Goal: Transaction & Acquisition: Purchase product/service

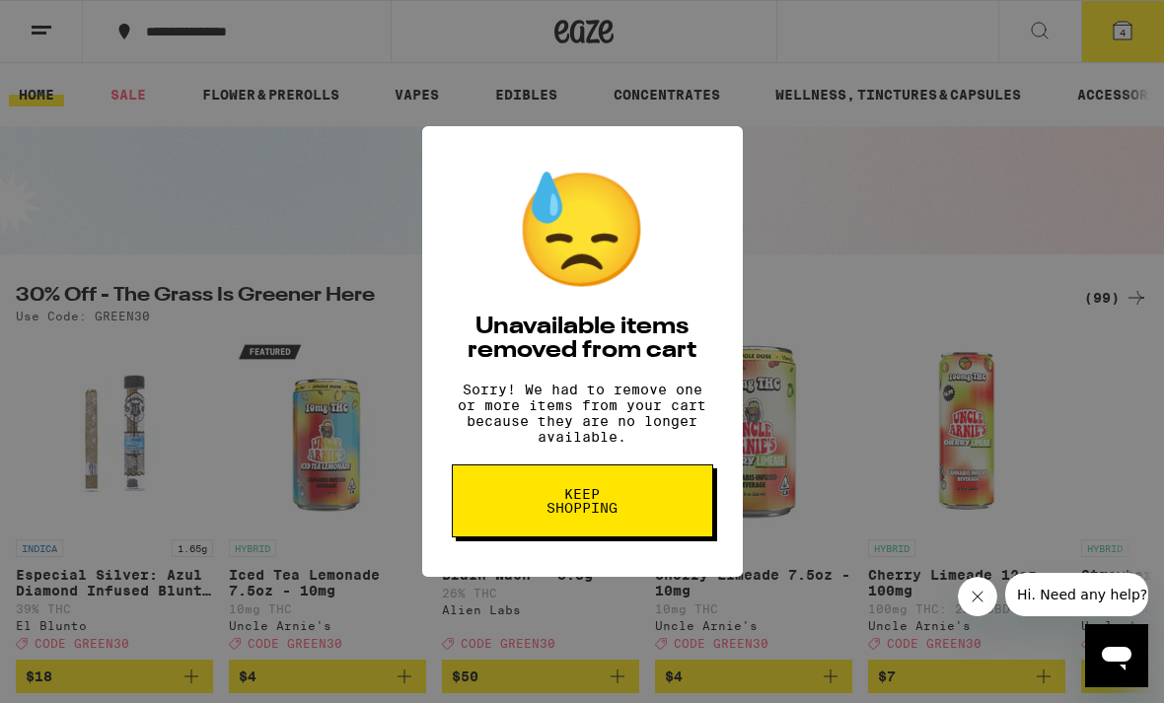
click at [635, 519] on button "Keep Shopping" at bounding box center [582, 500] width 261 height 73
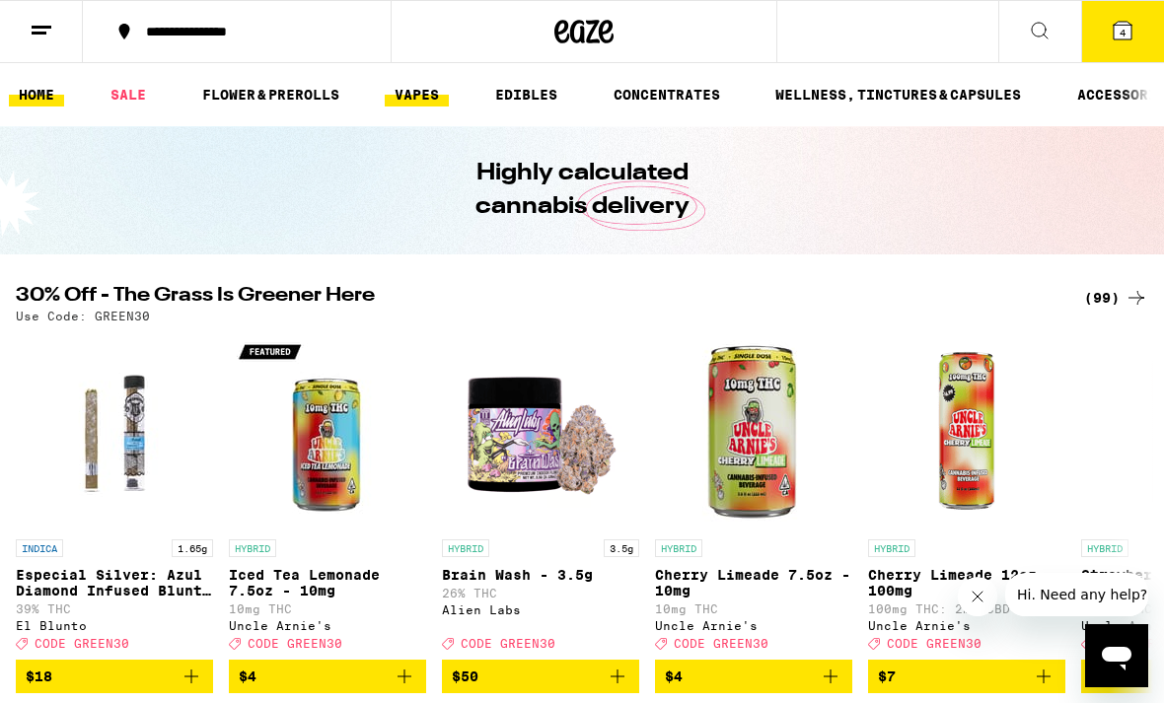
click at [427, 100] on link "VAPES" at bounding box center [417, 95] width 64 height 24
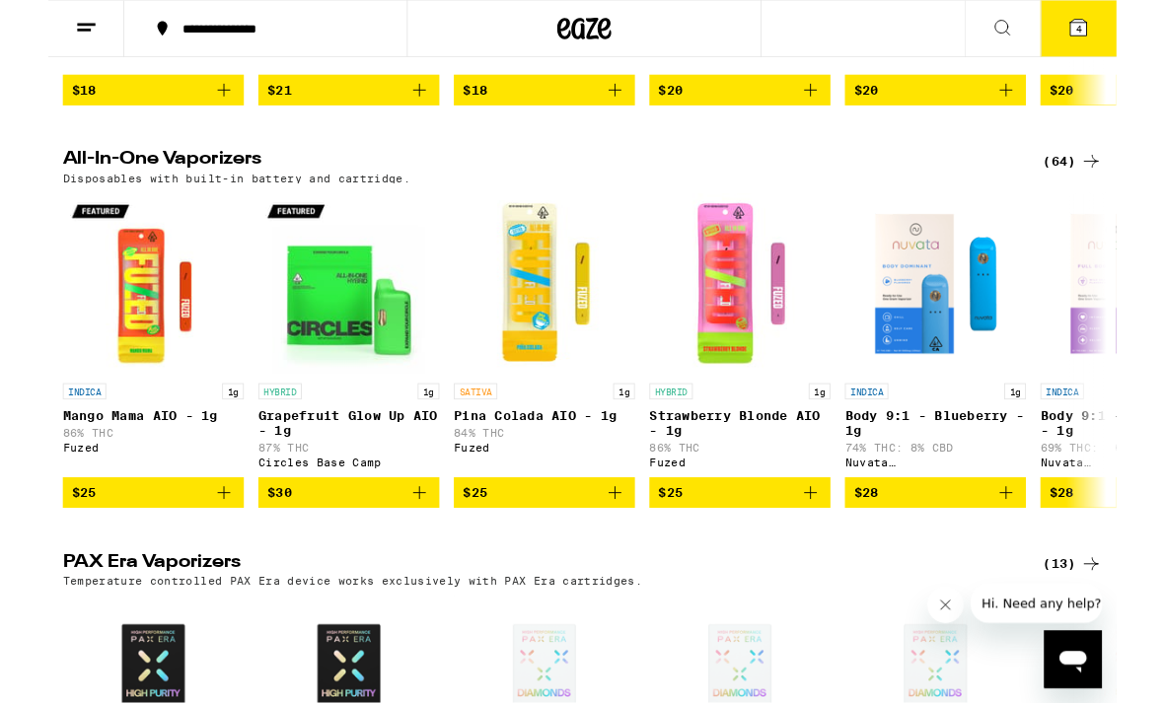
scroll to position [558, 0]
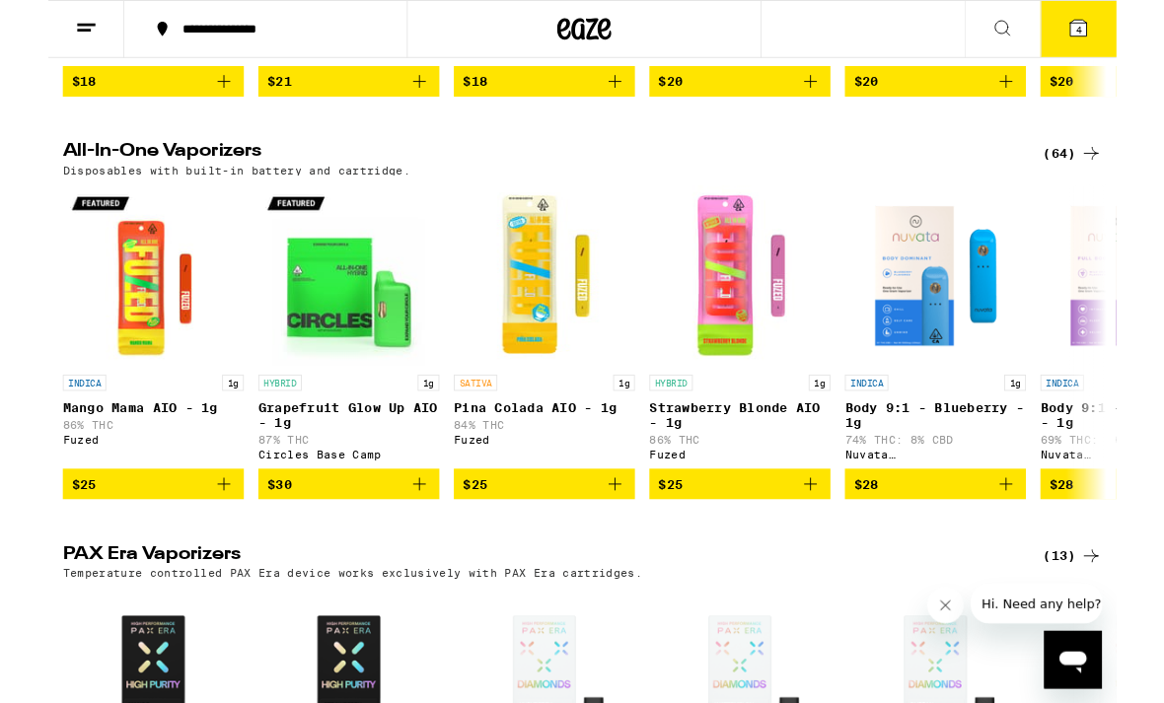
click at [1108, 178] on div "(64)" at bounding box center [1116, 167] width 64 height 24
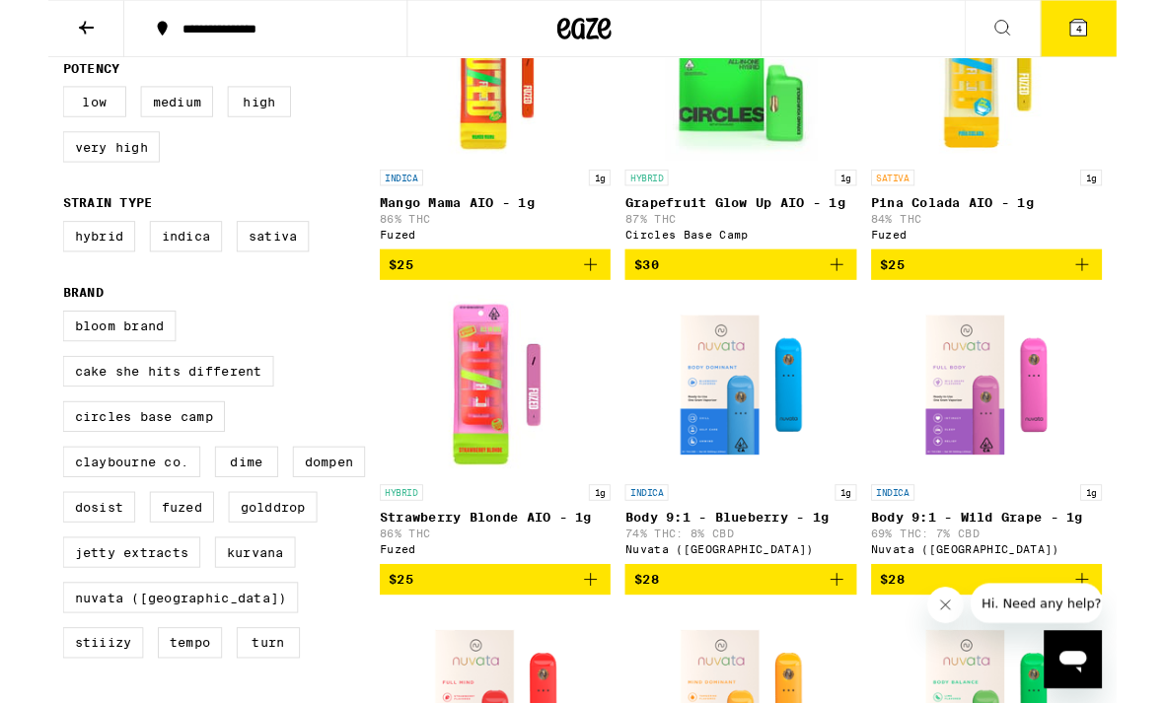
scroll to position [308, 0]
click at [181, 618] on label "Kurvana" at bounding box center [225, 602] width 88 height 34
click at [21, 342] on input "Kurvana" at bounding box center [20, 341] width 1 height 1
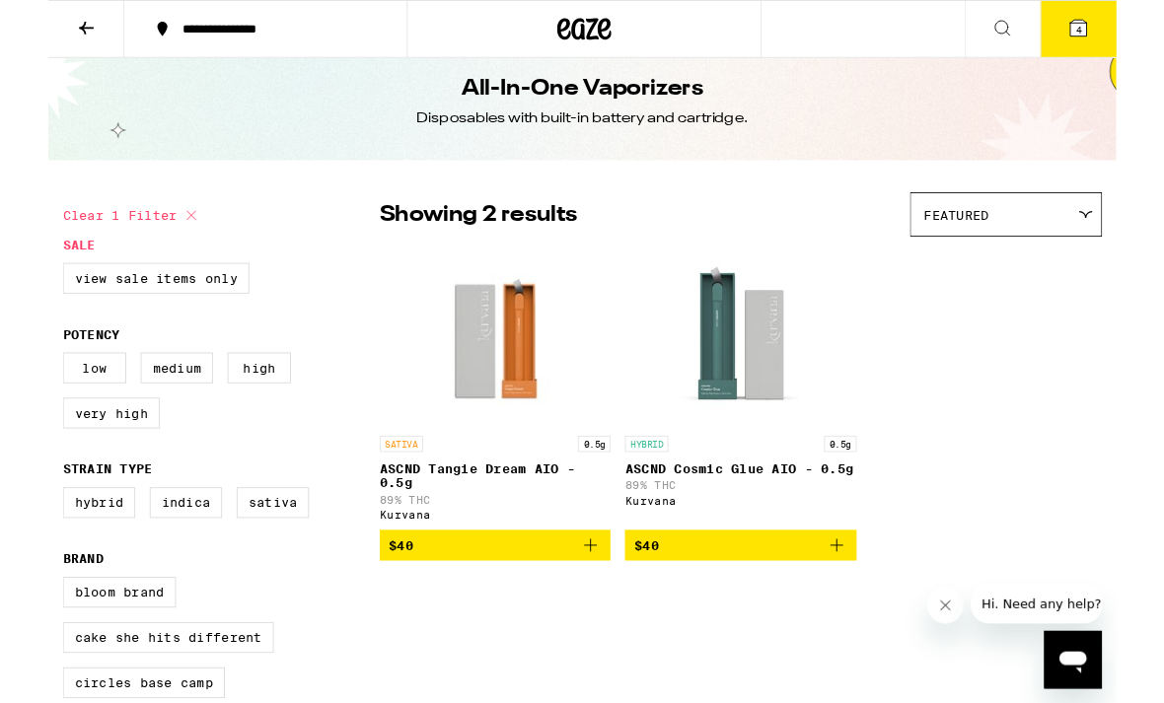
scroll to position [11, 0]
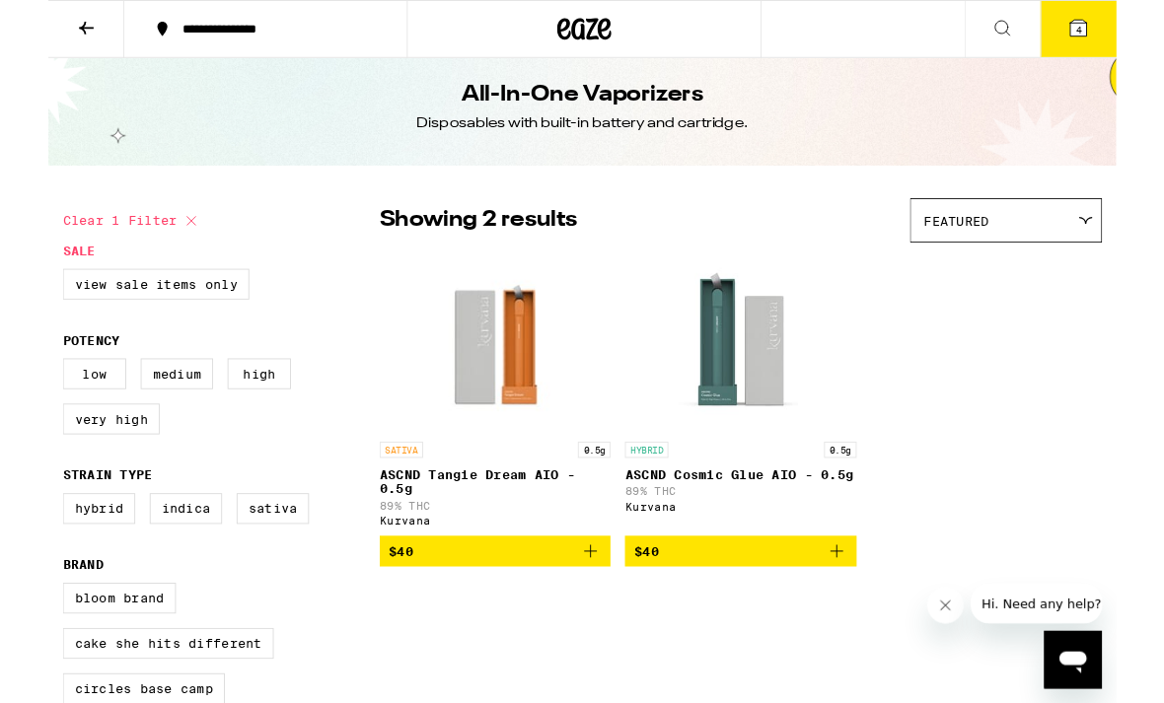
scroll to position [308, 0]
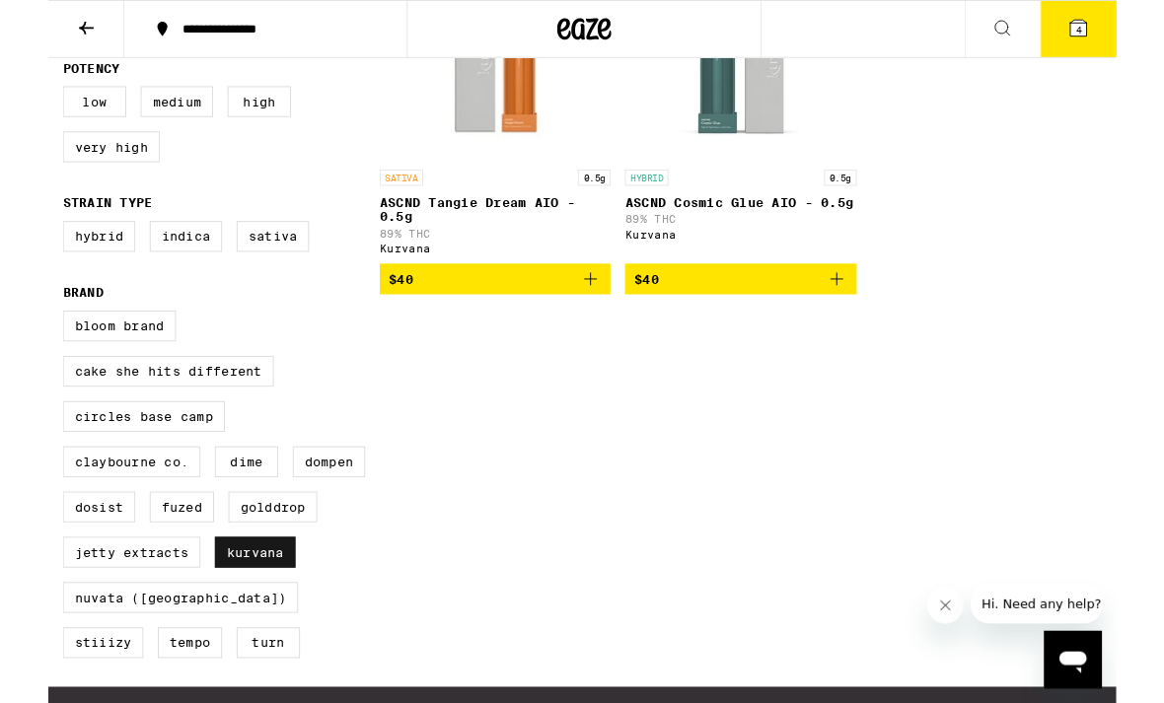
checkbox input "false"
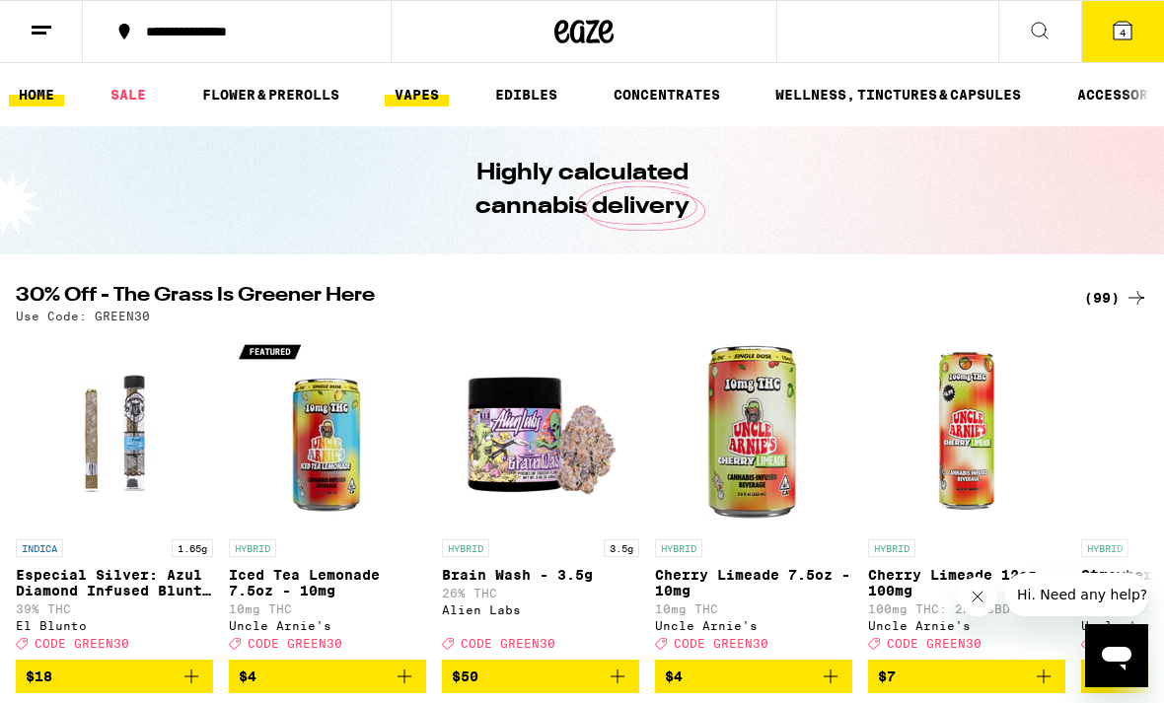
click at [415, 96] on link "VAPES" at bounding box center [417, 95] width 64 height 24
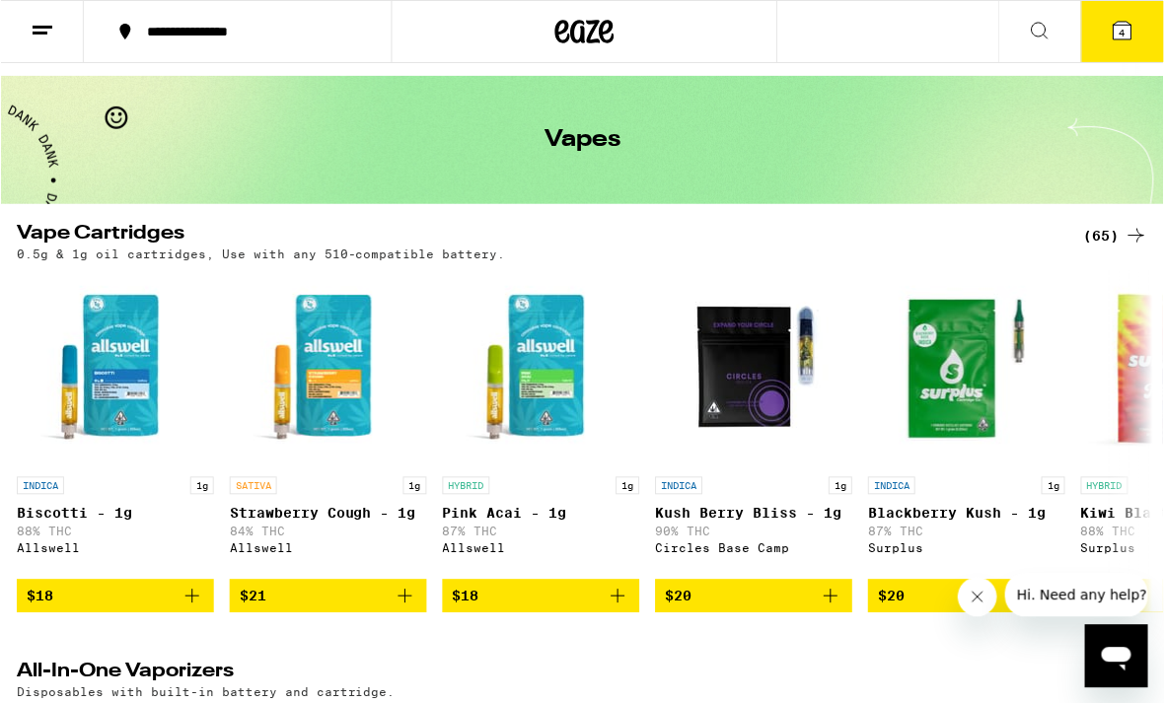
scroll to position [51, 0]
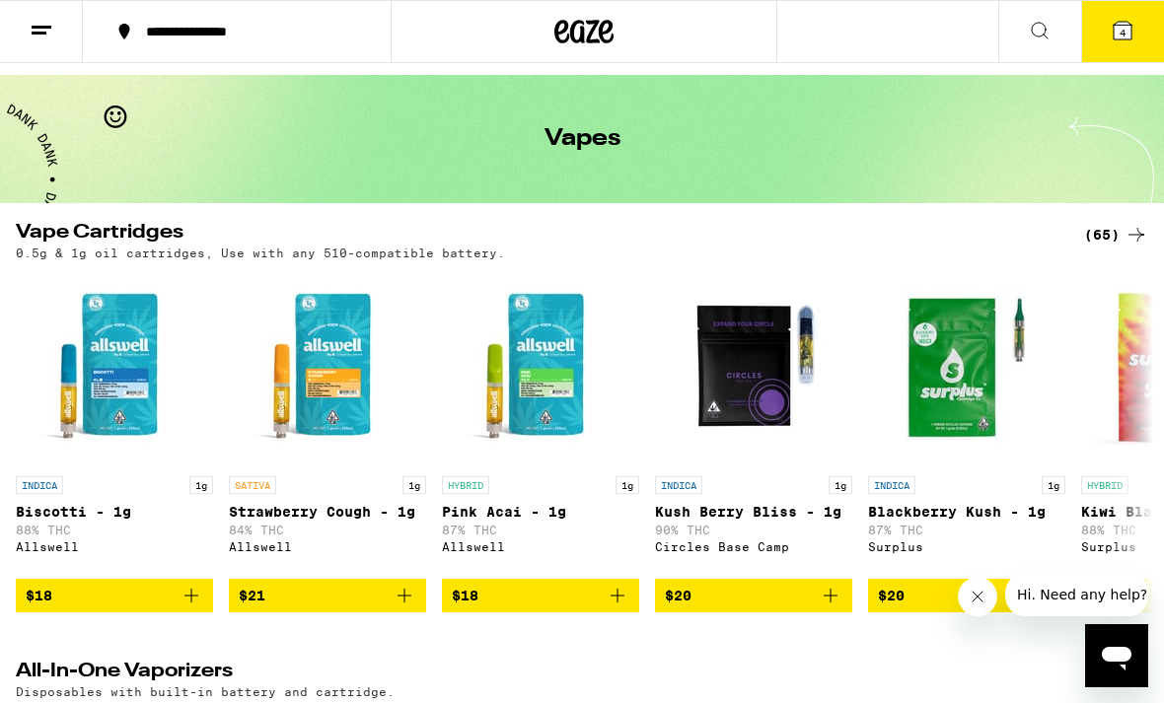
click at [59, 28] on button at bounding box center [41, 32] width 83 height 62
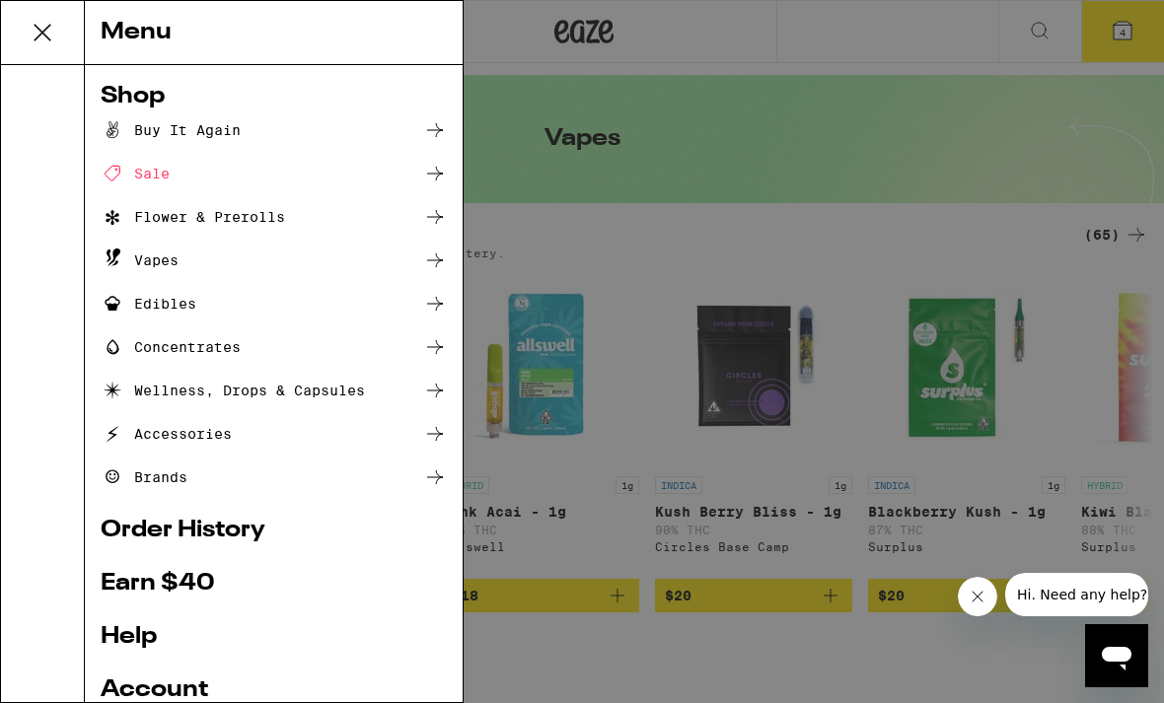
click at [446, 272] on div at bounding box center [435, 261] width 24 height 24
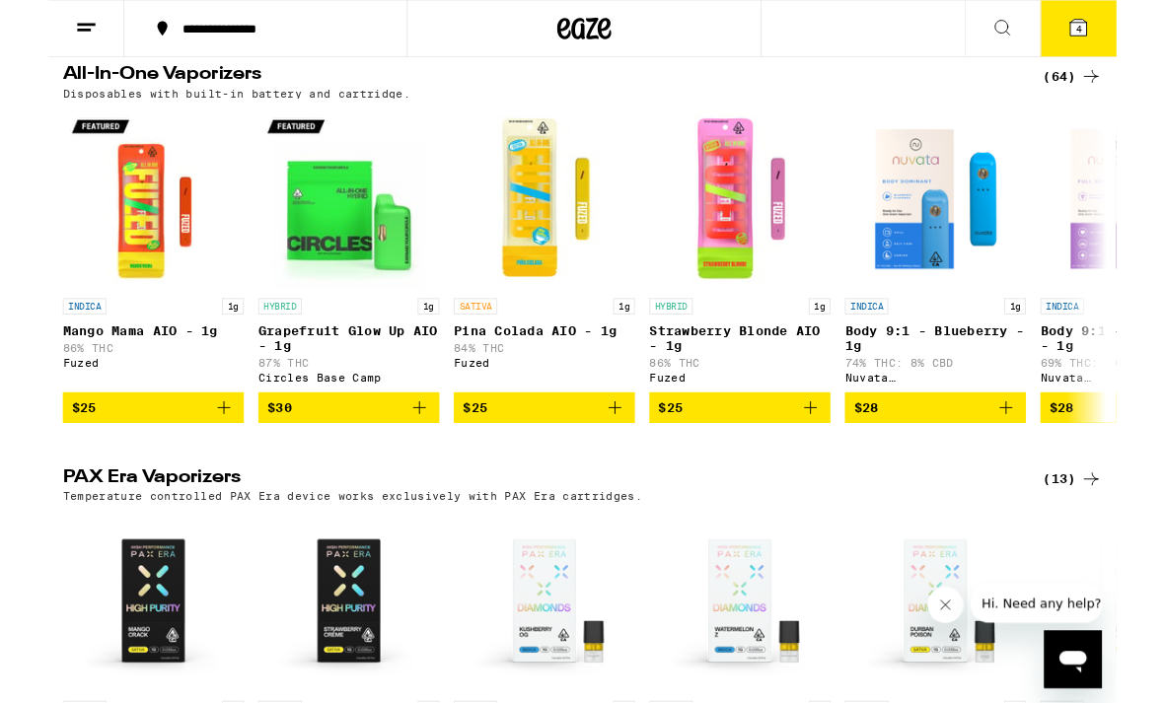
scroll to position [642, 0]
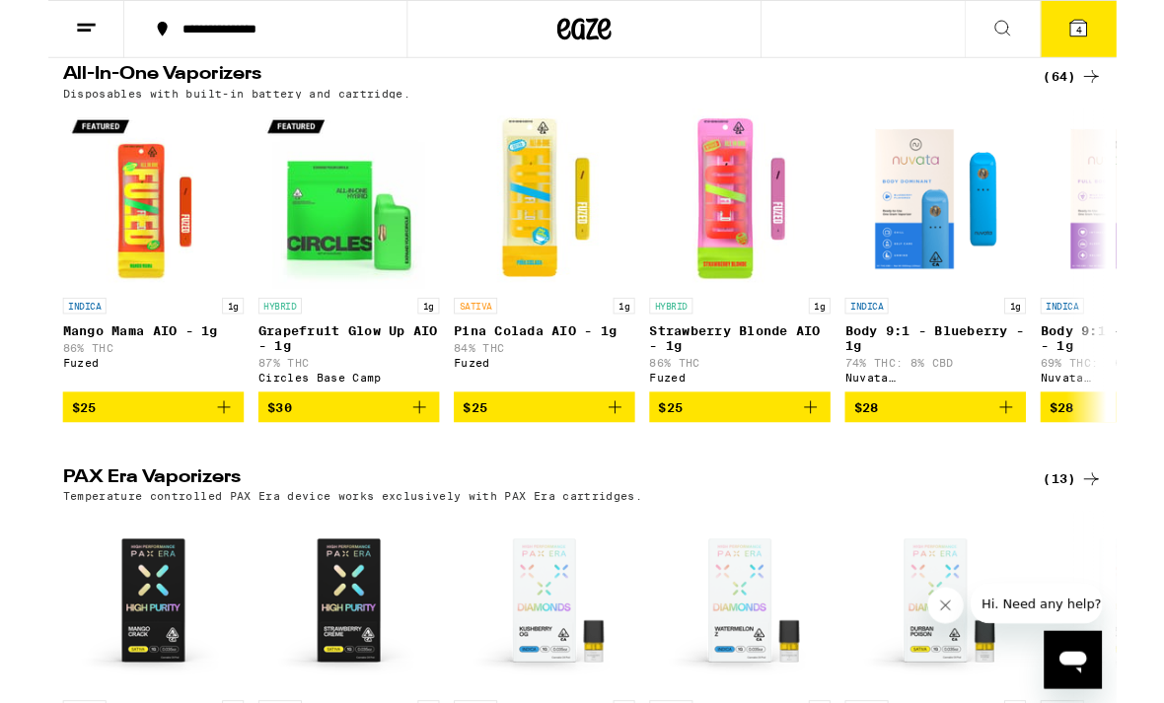
click at [1102, 95] on div "(64)" at bounding box center [1116, 83] width 64 height 24
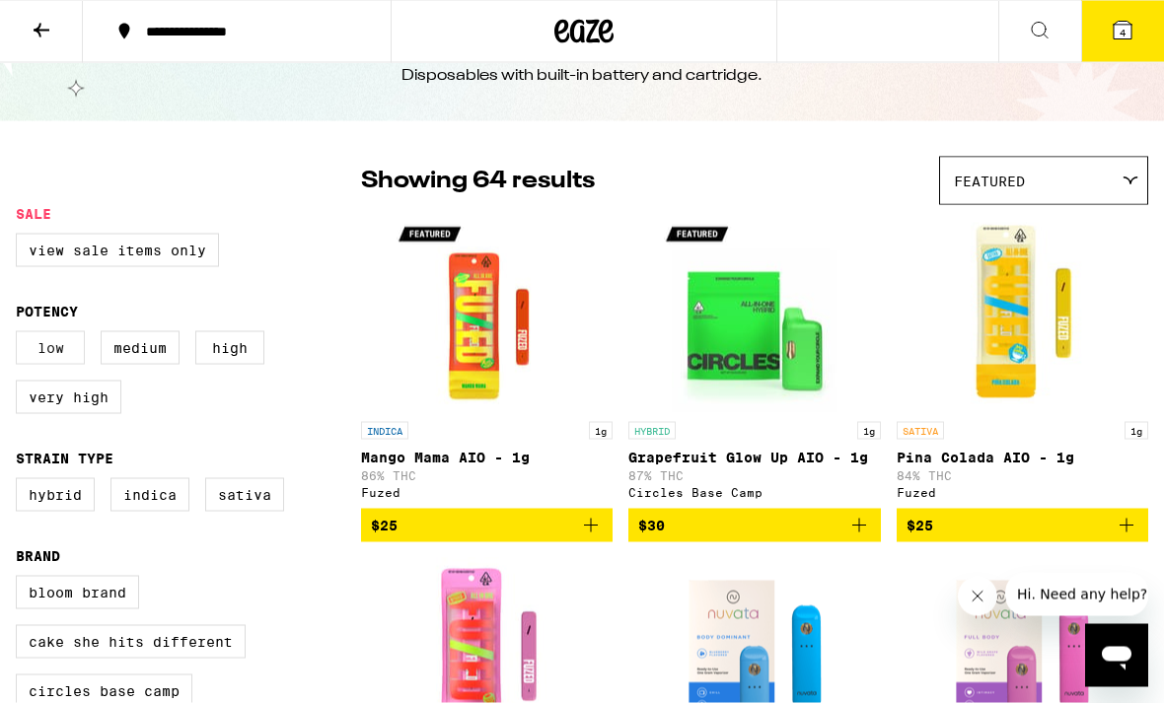
scroll to position [71, 0]
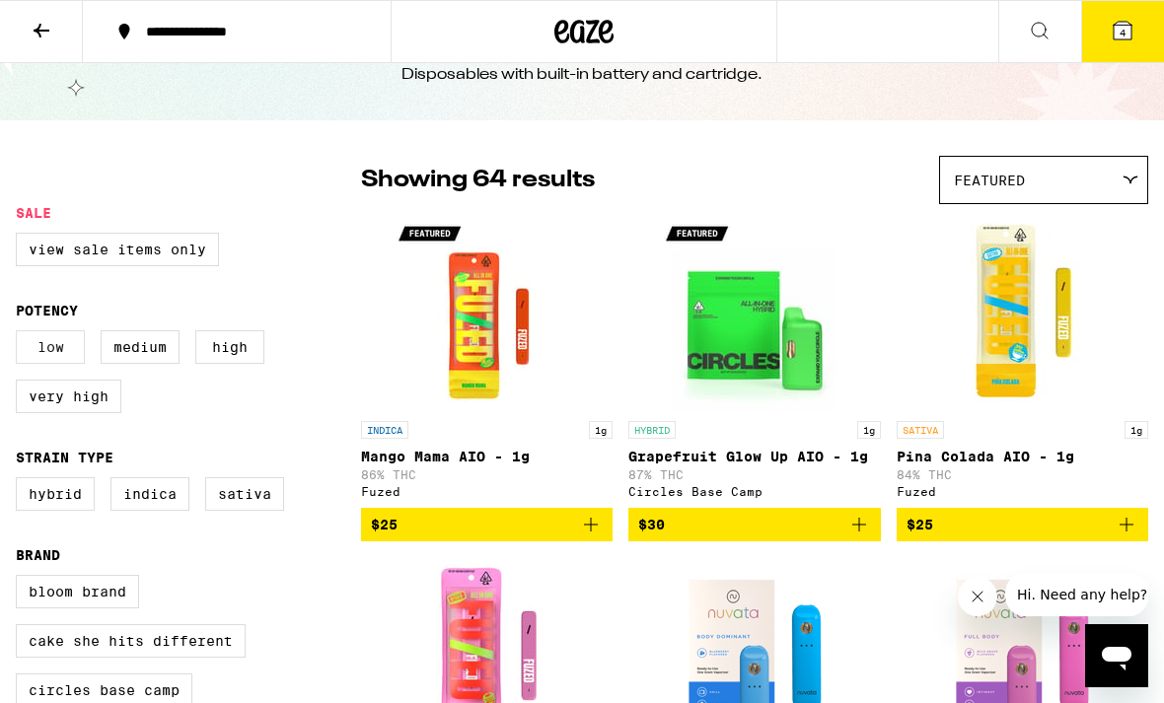
click at [64, 364] on label "Low" at bounding box center [50, 347] width 69 height 34
click at [21, 334] on input "Low" at bounding box center [20, 333] width 1 height 1
checkbox input "true"
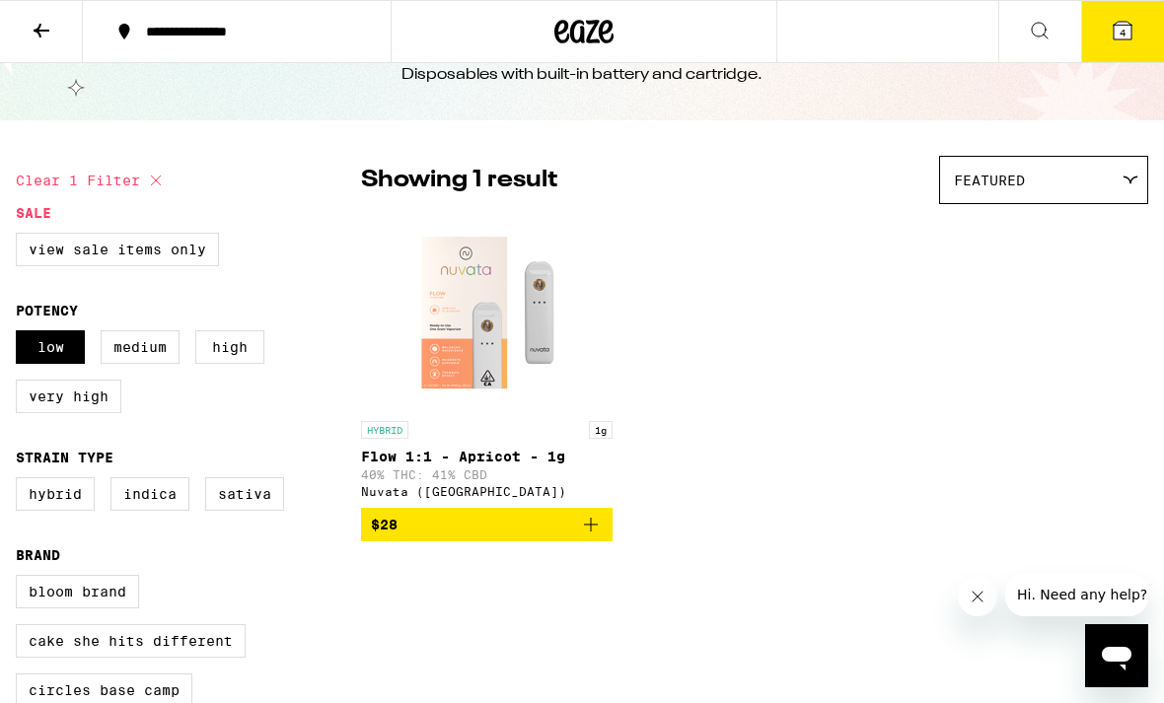
click at [479, 325] on img "Open page for Flow 1:1 - Apricot - 1g from Nuvata (CA)" at bounding box center [487, 312] width 197 height 197
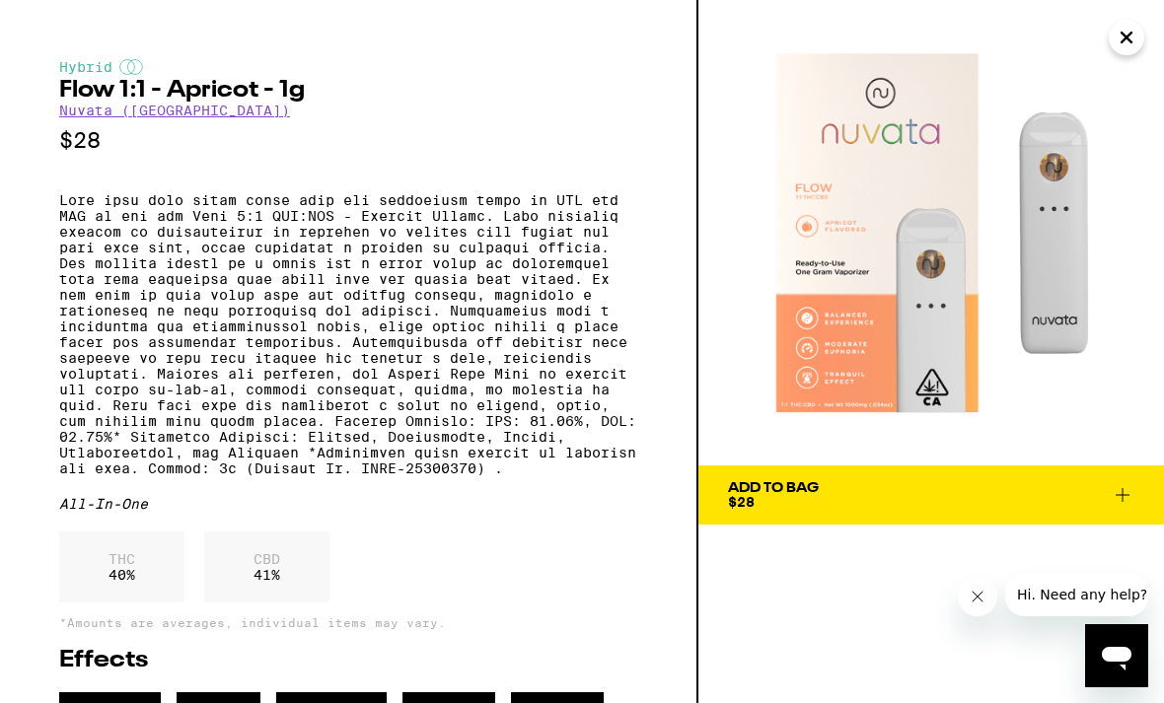
scroll to position [-3, 0]
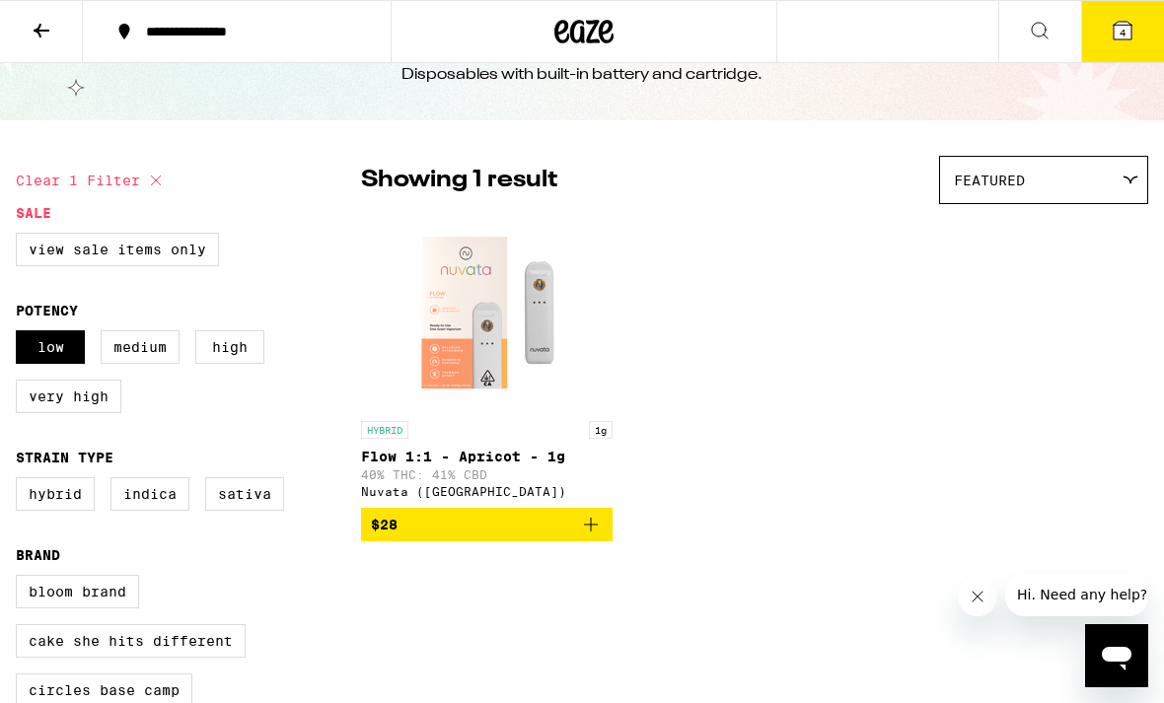
click at [36, 37] on icon at bounding box center [42, 31] width 24 height 24
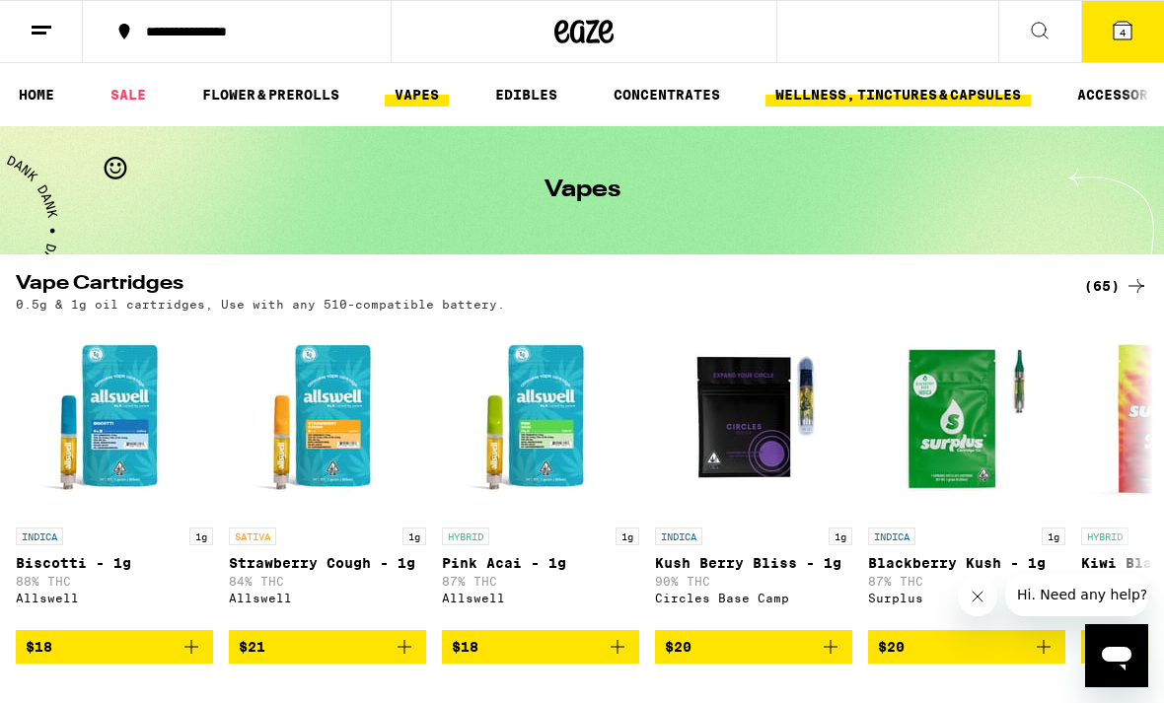
click at [1014, 105] on link "WELLNESS, TINCTURES & CAPSULES" at bounding box center [897, 95] width 265 height 24
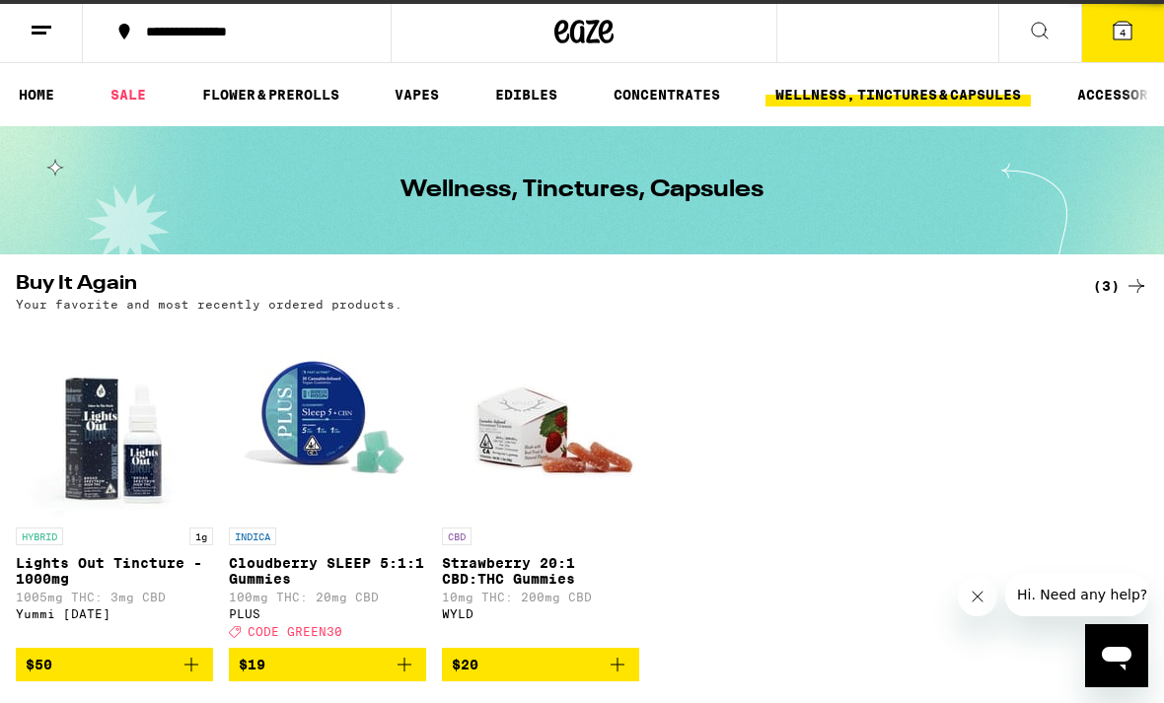
click at [1031, 101] on link "WELLNESS, TINCTURES & CAPSULES" at bounding box center [897, 95] width 265 height 24
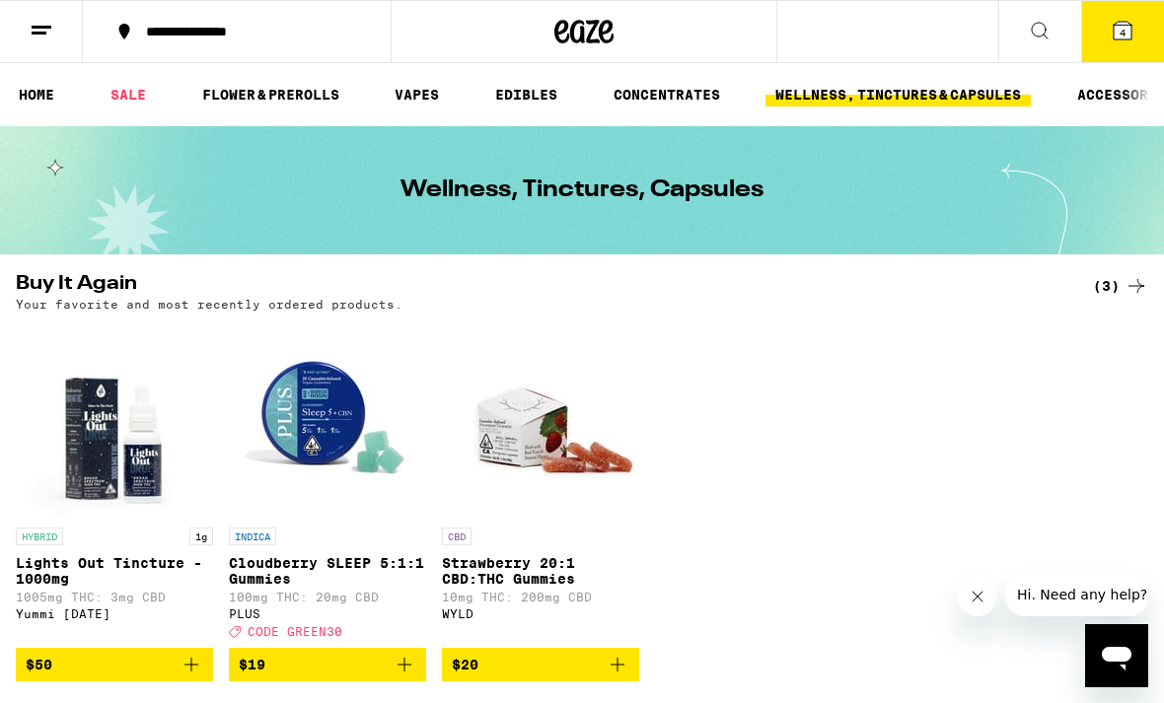
click at [1054, 110] on ul "HOME SALE FLOWER & PREROLLS VAPES EDIBLES CONCENTRATES WELLNESS, TINCTURES & CA…" at bounding box center [582, 94] width 1164 height 63
click at [1031, 106] on link "WELLNESS, TINCTURES & CAPSULES" at bounding box center [897, 95] width 265 height 24
click at [900, 105] on link "WELLNESS, TINCTURES & CAPSULES" at bounding box center [897, 95] width 265 height 24
click at [845, 118] on ul "HOME SALE FLOWER & PREROLLS VAPES EDIBLES CONCENTRATES WELLNESS, TINCTURES & CA…" at bounding box center [582, 94] width 1164 height 63
click at [877, 90] on link "WELLNESS, TINCTURES & CAPSULES" at bounding box center [897, 95] width 265 height 24
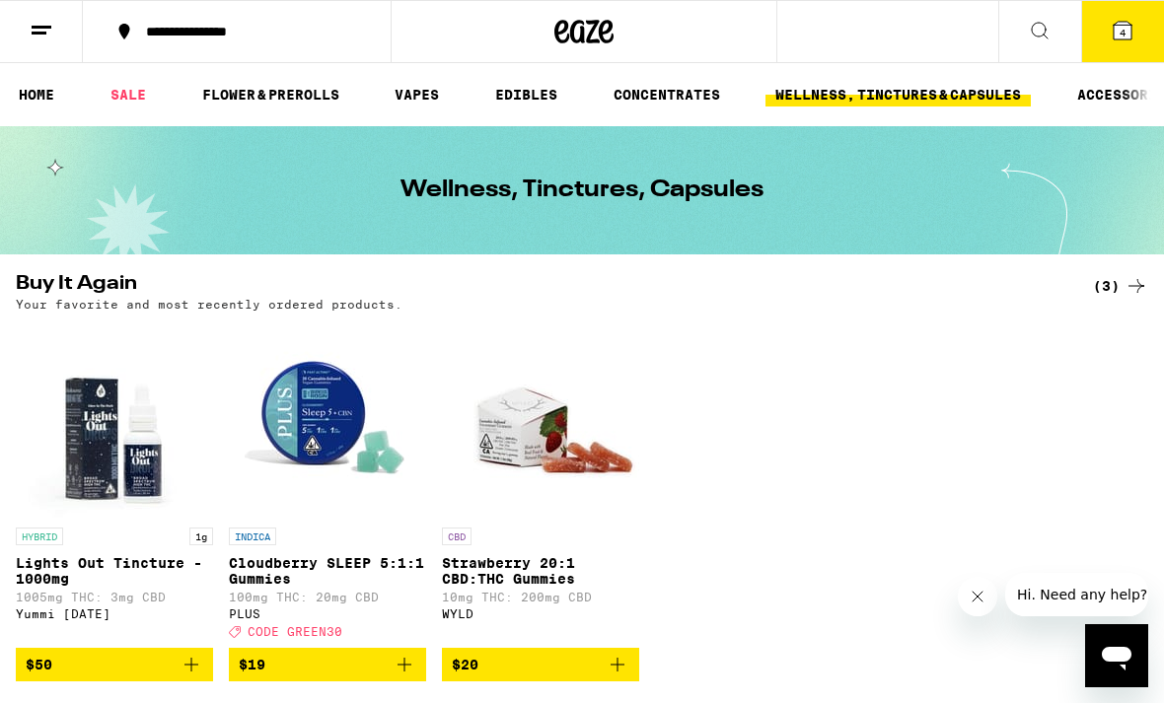
click at [1021, 105] on link "WELLNESS, TINCTURES & CAPSULES" at bounding box center [897, 95] width 265 height 24
click at [1049, 118] on ul "HOME SALE FLOWER & PREROLLS VAPES EDIBLES CONCENTRATES WELLNESS, TINCTURES & CA…" at bounding box center [582, 94] width 1164 height 63
click at [35, 24] on icon at bounding box center [42, 31] width 24 height 24
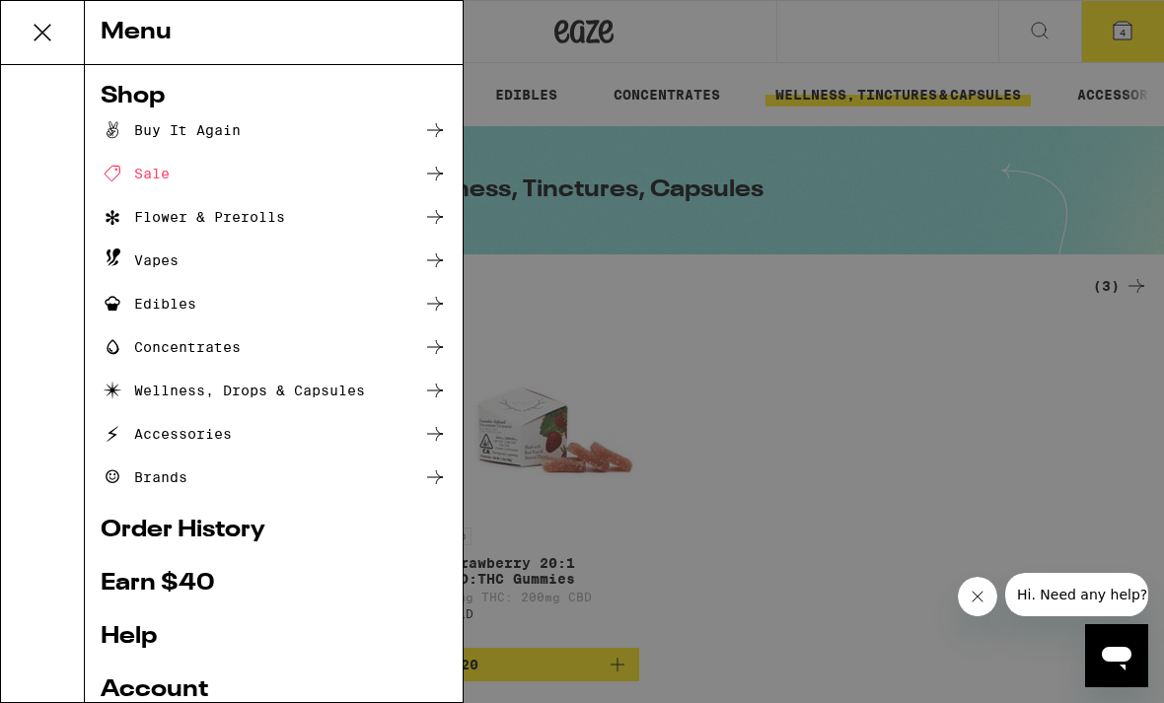
click at [437, 393] on icon at bounding box center [435, 391] width 24 height 24
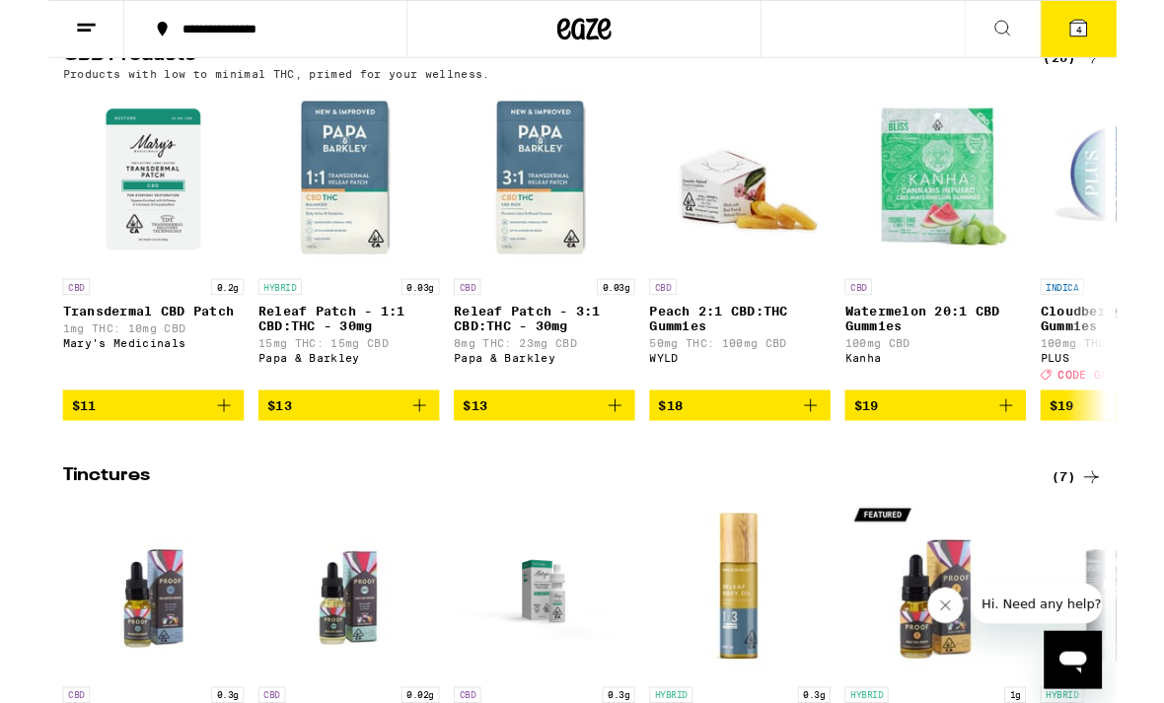
scroll to position [666, 0]
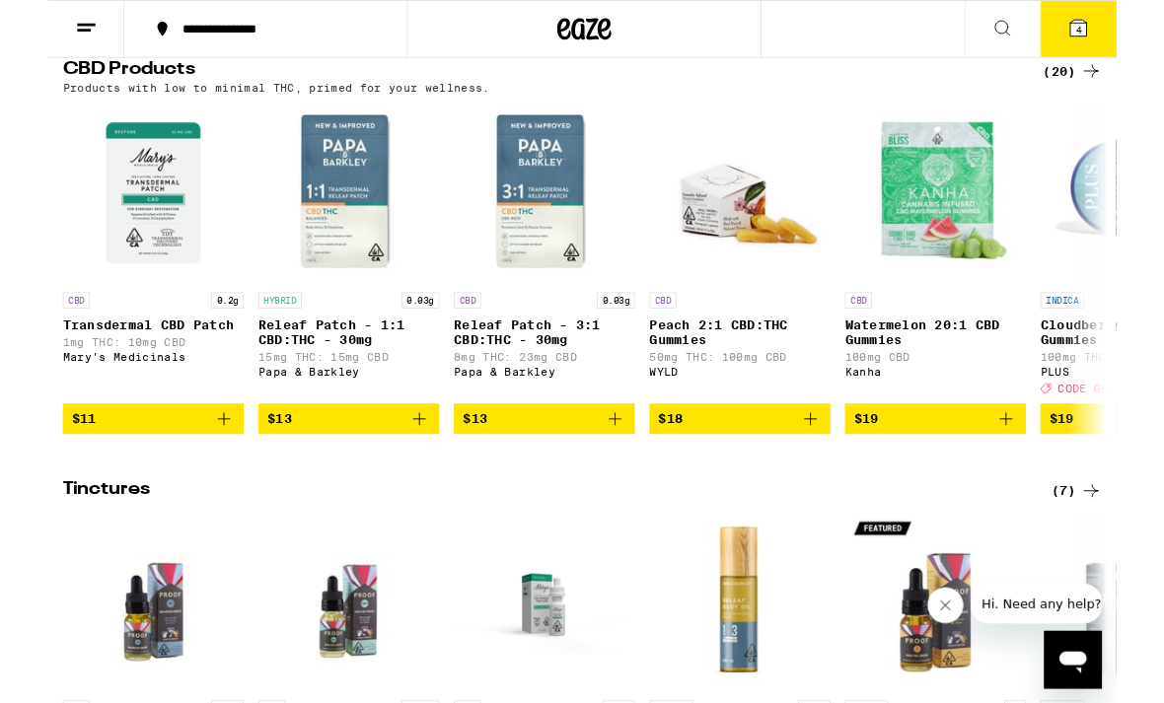
click at [1107, 89] on div "(20)" at bounding box center [1116, 77] width 64 height 24
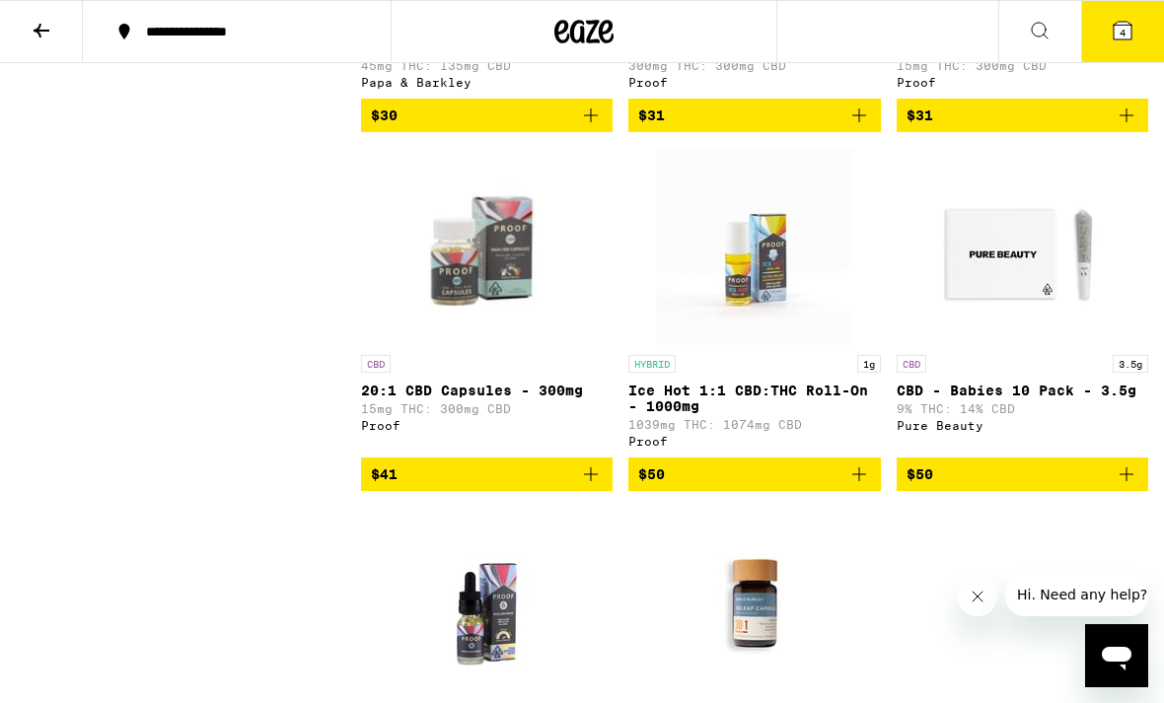
scroll to position [1949, 0]
